Goal: Find specific page/section: Find specific page/section

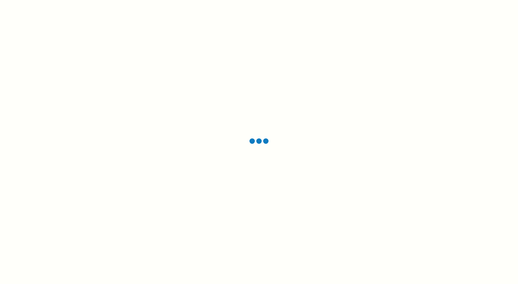
click at [145, 113] on div at bounding box center [259, 142] width 518 height 284
